Goal: Task Accomplishment & Management: Use online tool/utility

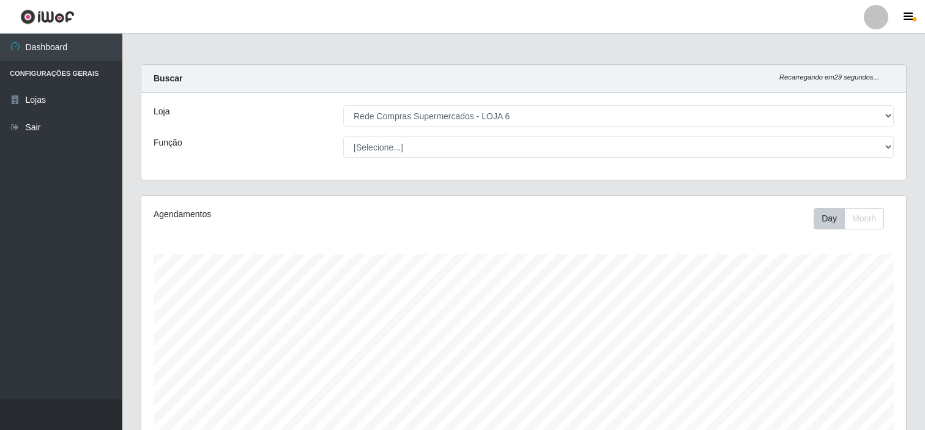
select select "398"
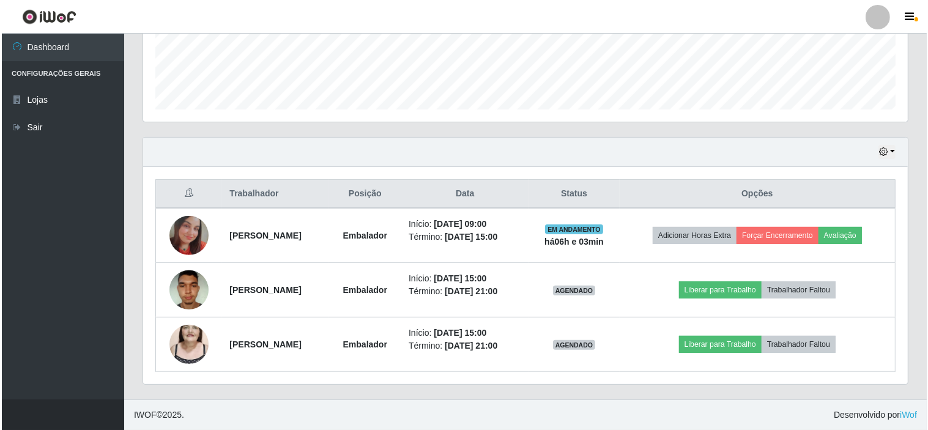
scroll to position [253, 765]
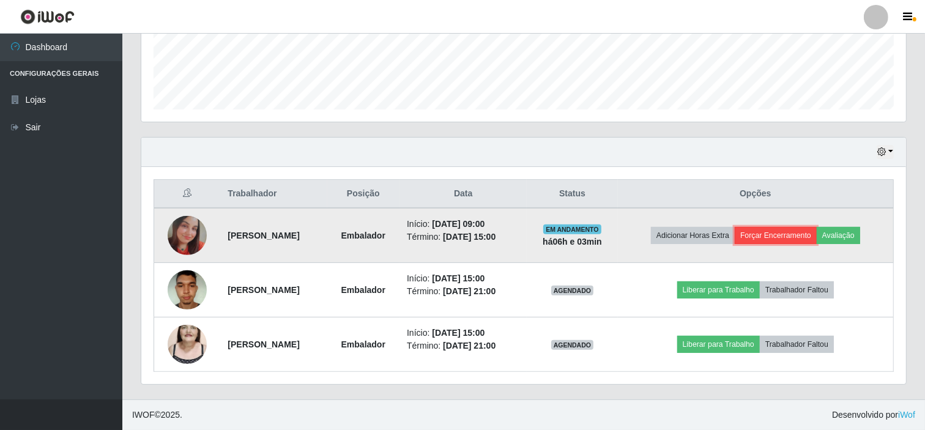
click at [799, 228] on button "Forçar Encerramento" at bounding box center [776, 235] width 82 height 17
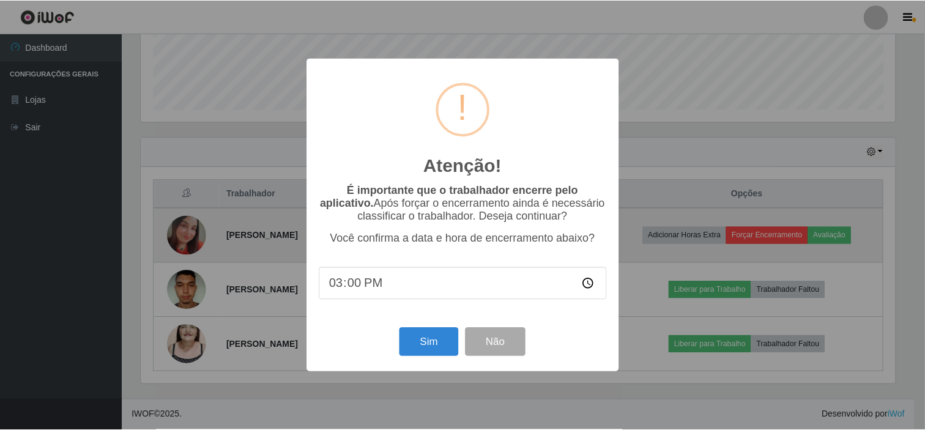
scroll to position [253, 757]
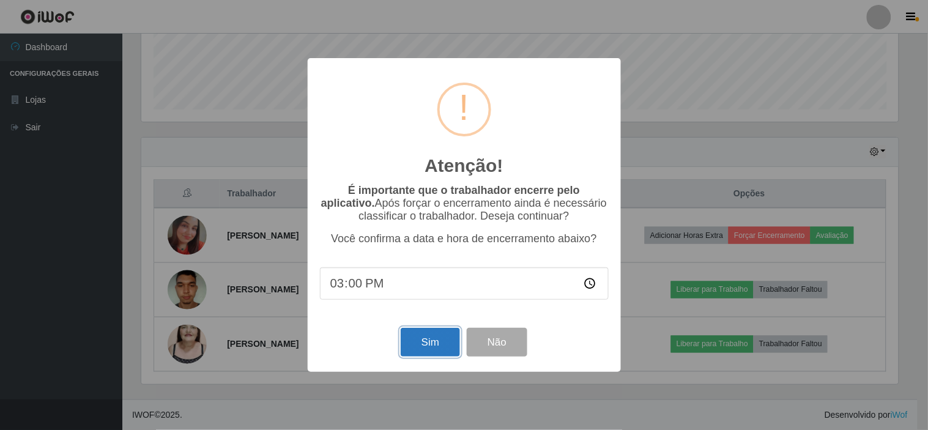
click at [430, 349] on button "Sim" at bounding box center [430, 342] width 59 height 29
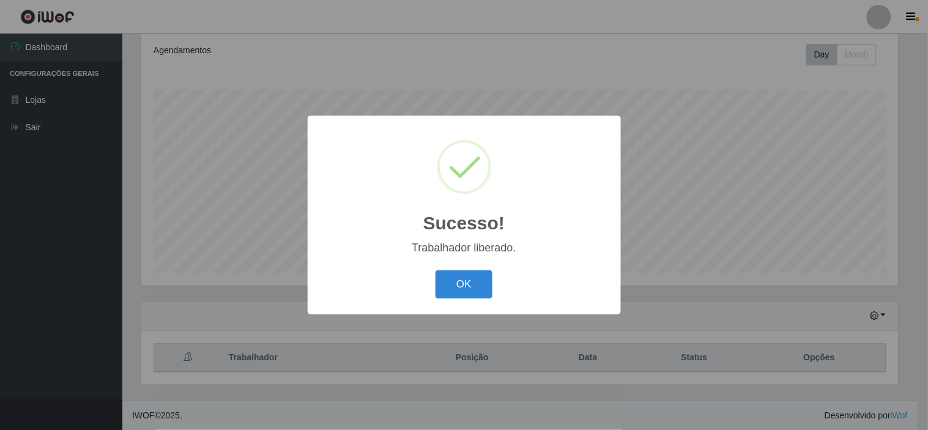
click at [488, 266] on div "Sucesso! × Trabalhador liberado. OK Cancel" at bounding box center [464, 215] width 313 height 198
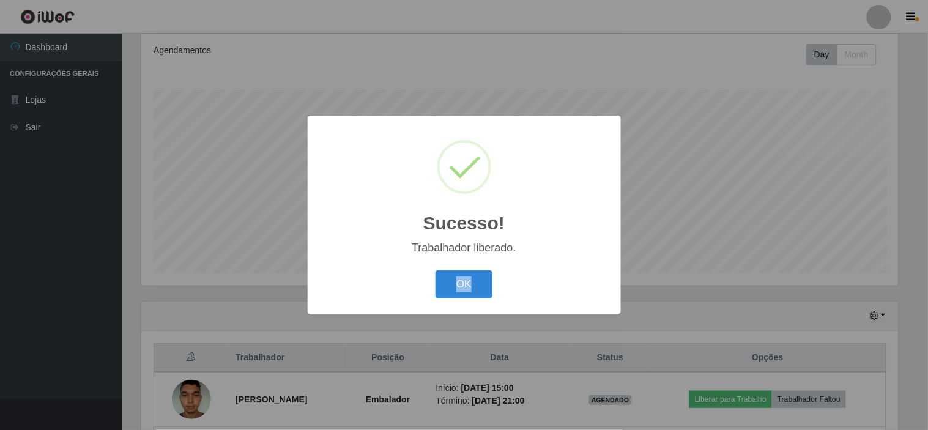
click at [488, 266] on div "Sucesso! × Trabalhador liberado. OK Cancel" at bounding box center [464, 215] width 313 height 198
click at [487, 274] on button "OK" at bounding box center [464, 284] width 57 height 29
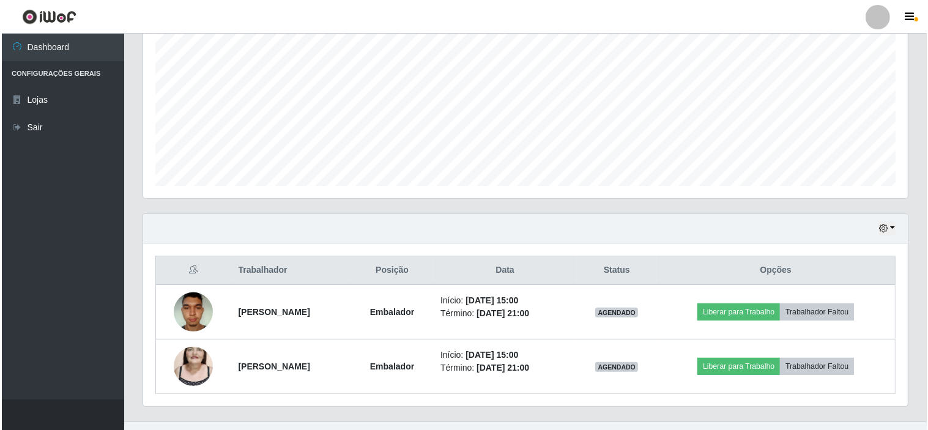
scroll to position [274, 0]
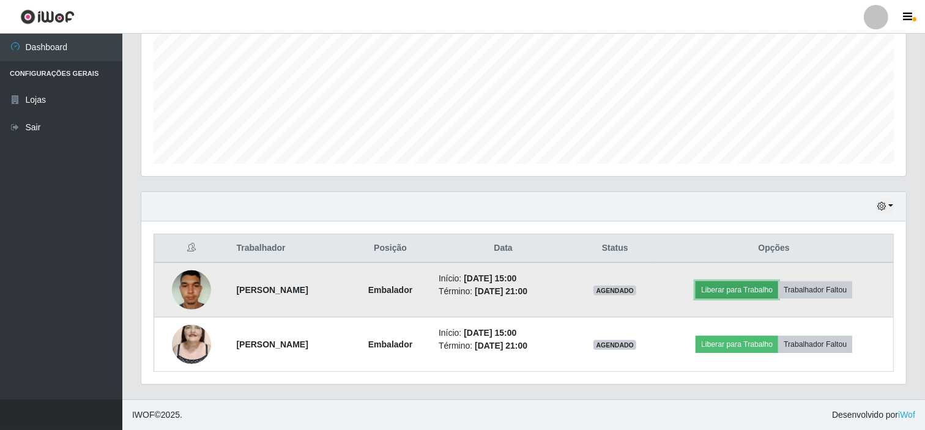
click at [727, 289] on button "Liberar para Trabalho" at bounding box center [737, 290] width 83 height 17
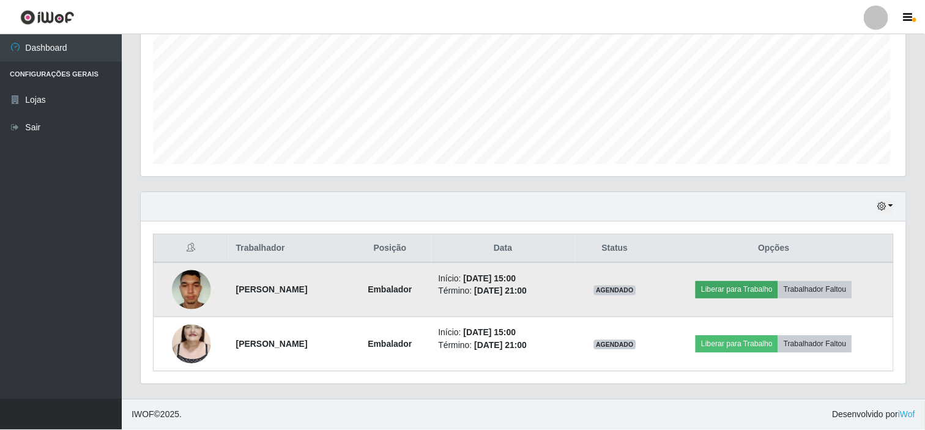
scroll to position [253, 757]
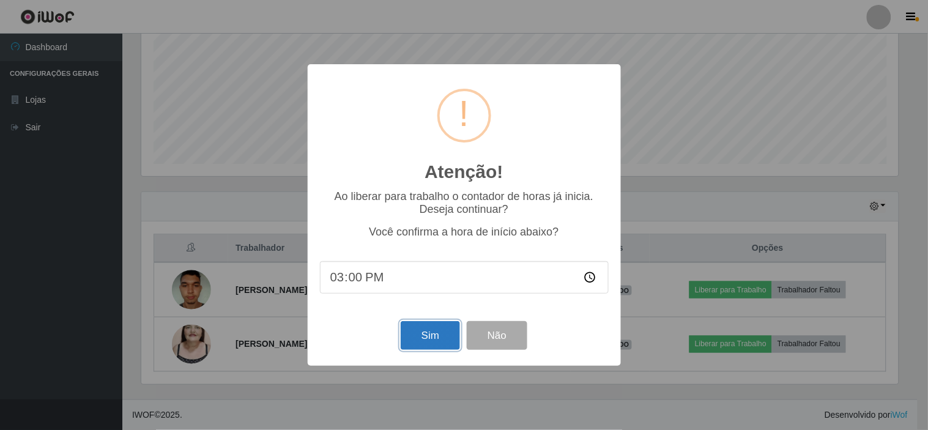
click at [433, 328] on button "Sim" at bounding box center [430, 335] width 59 height 29
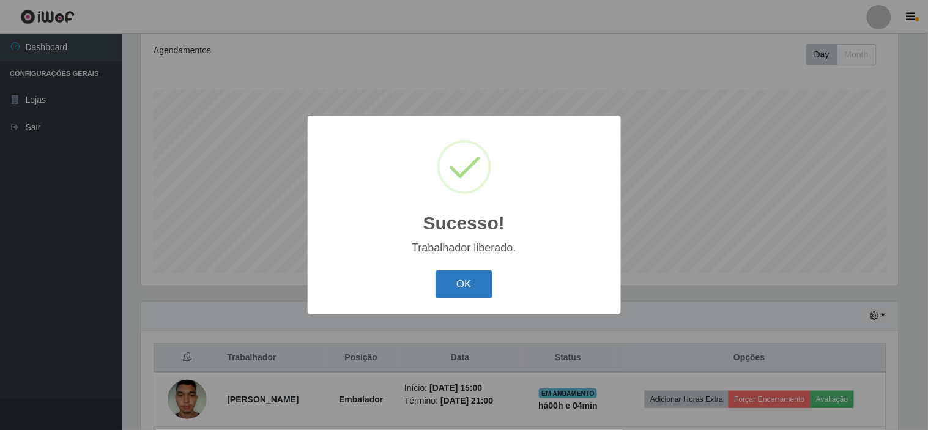
click at [465, 277] on button "OK" at bounding box center [464, 284] width 57 height 29
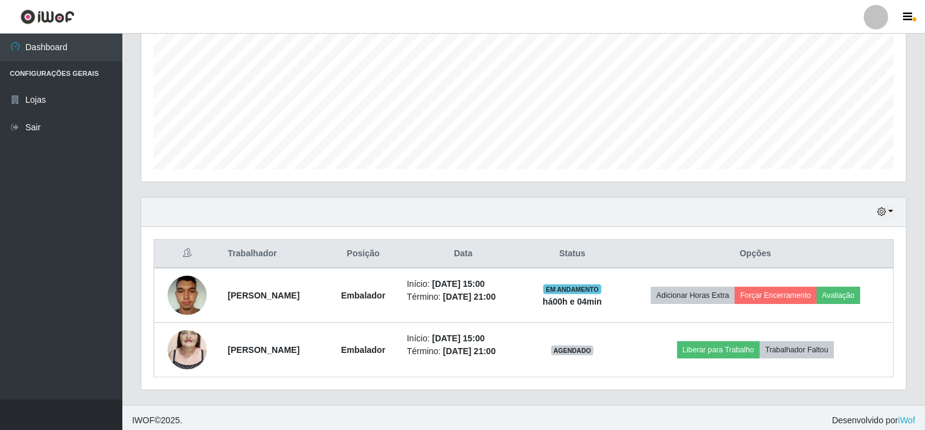
scroll to position [274, 0]
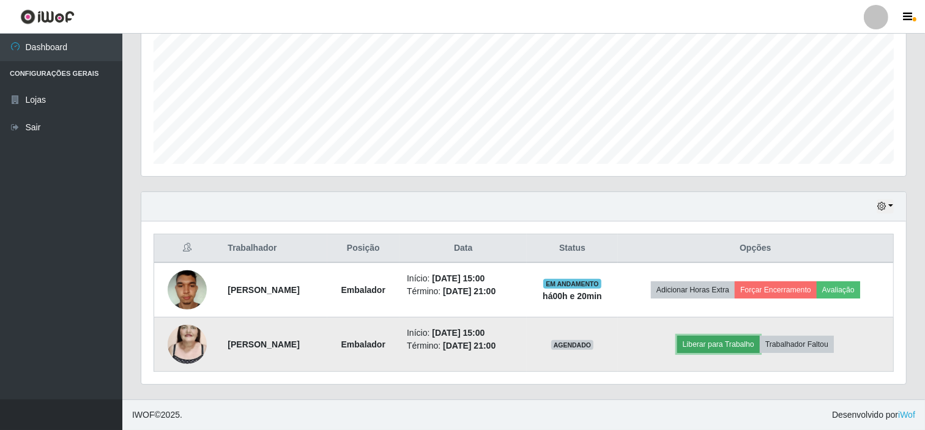
click at [709, 338] on button "Liberar para Trabalho" at bounding box center [718, 344] width 83 height 17
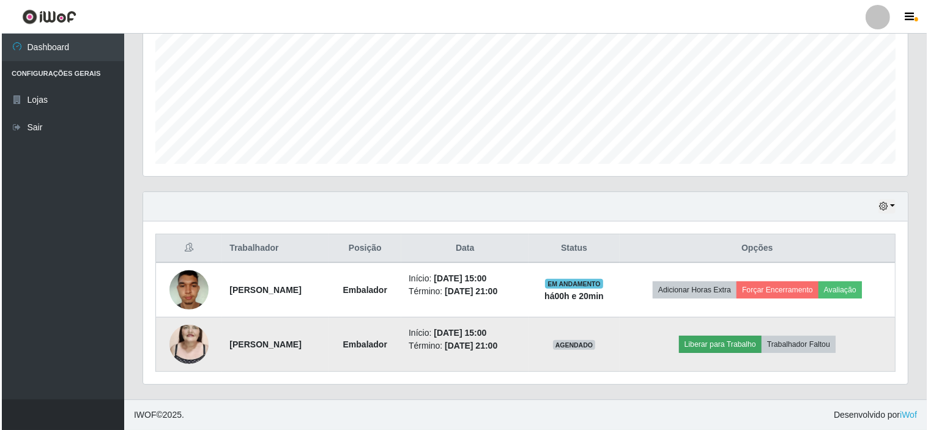
scroll to position [253, 757]
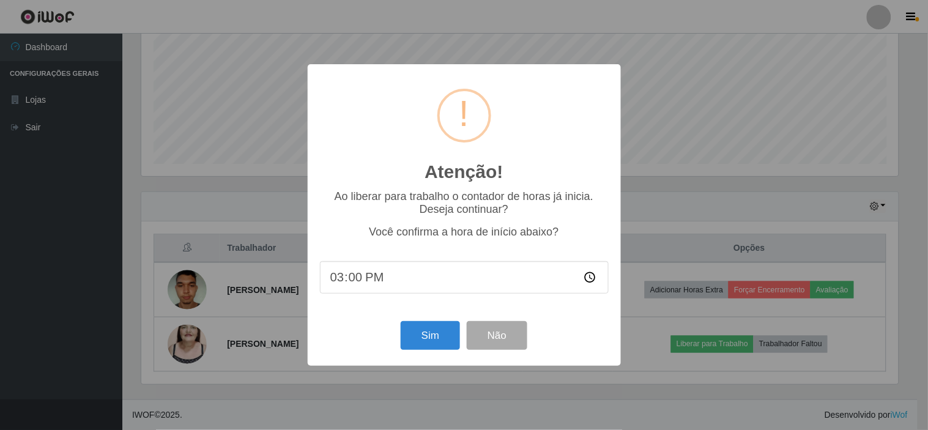
drag, startPoint x: 422, startPoint y: 278, endPoint x: 415, endPoint y: 278, distance: 7.3
click at [420, 278] on input "15:00" at bounding box center [464, 277] width 289 height 32
click at [351, 278] on input "15:00" at bounding box center [464, 277] width 289 height 32
type input "15:20"
click at [437, 335] on button "Sim" at bounding box center [430, 335] width 59 height 29
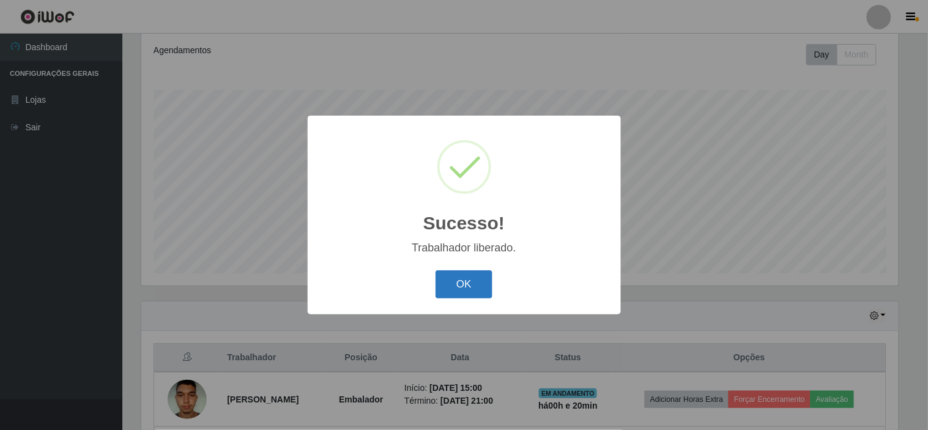
click at [480, 278] on button "OK" at bounding box center [464, 284] width 57 height 29
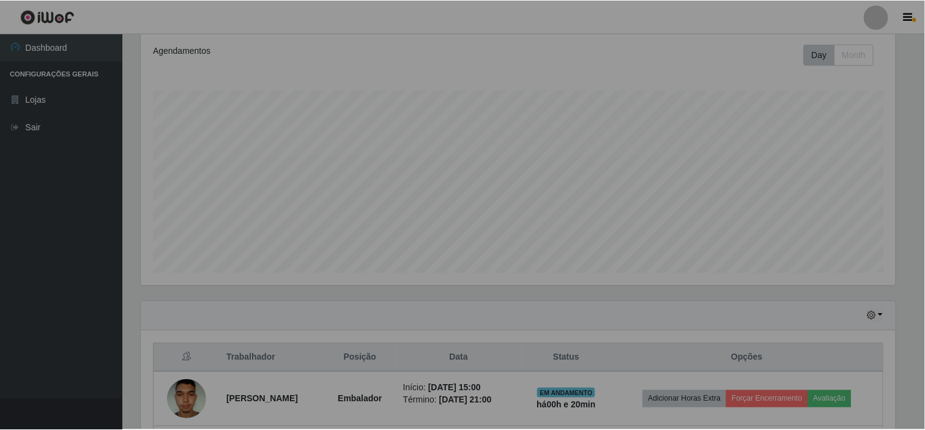
scroll to position [253, 765]
